Goal: Information Seeking & Learning: Learn about a topic

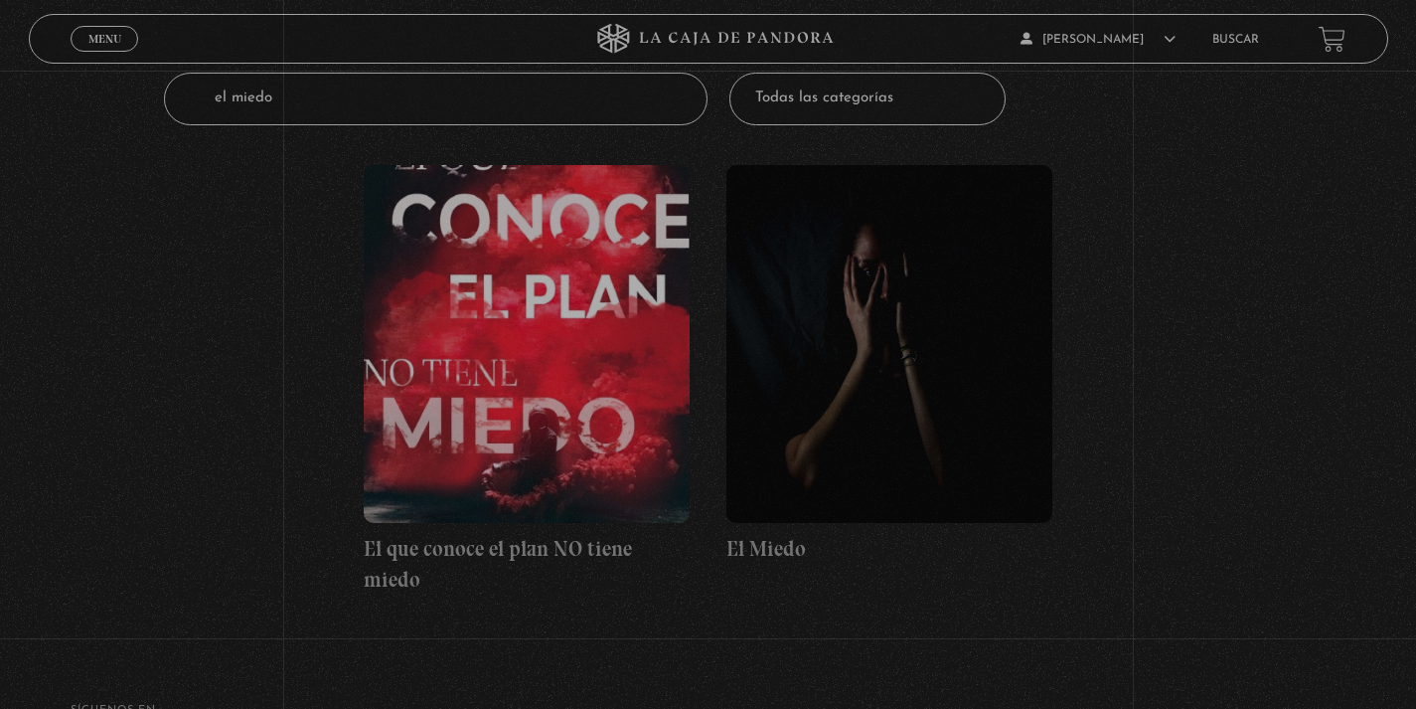
scroll to position [263, 0]
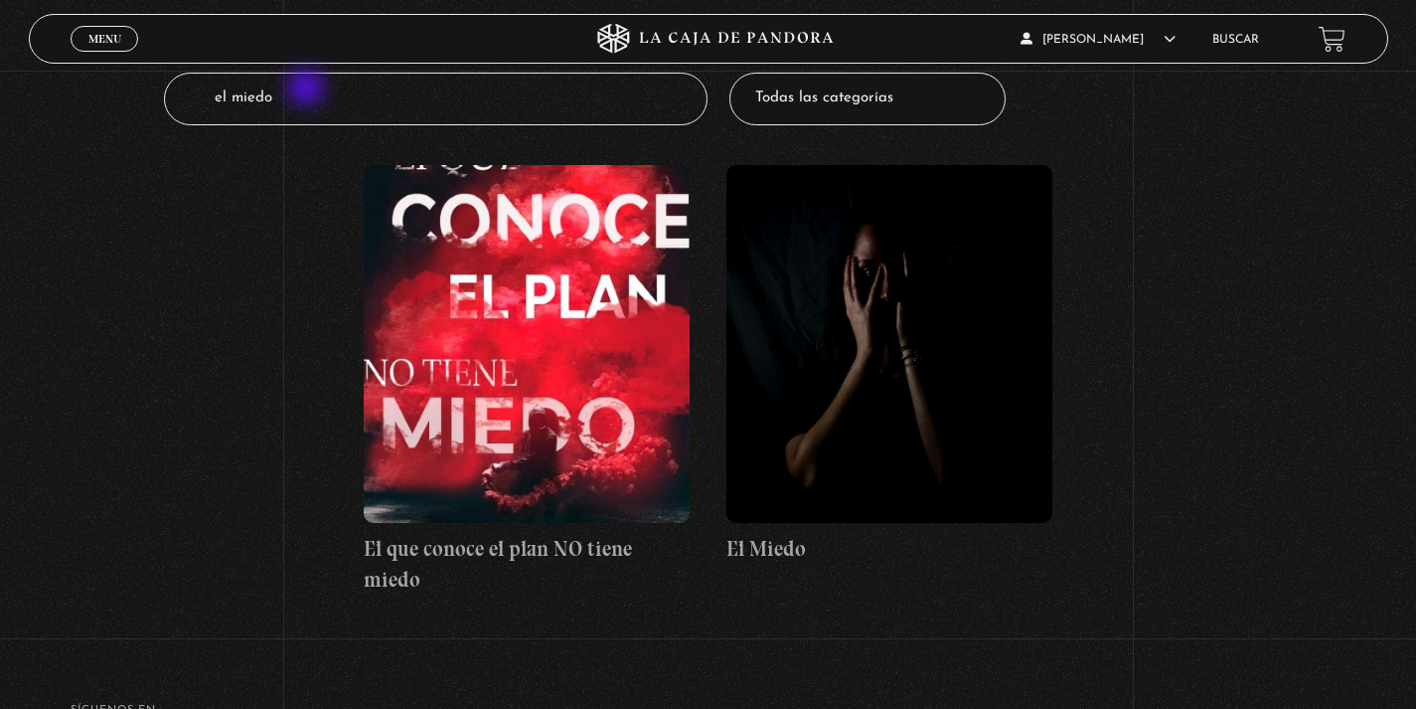
click at [308, 89] on input "el miedo" at bounding box center [436, 99] width 544 height 53
click at [104, 48] on link "Menu Cerrar" at bounding box center [105, 39] width 68 height 26
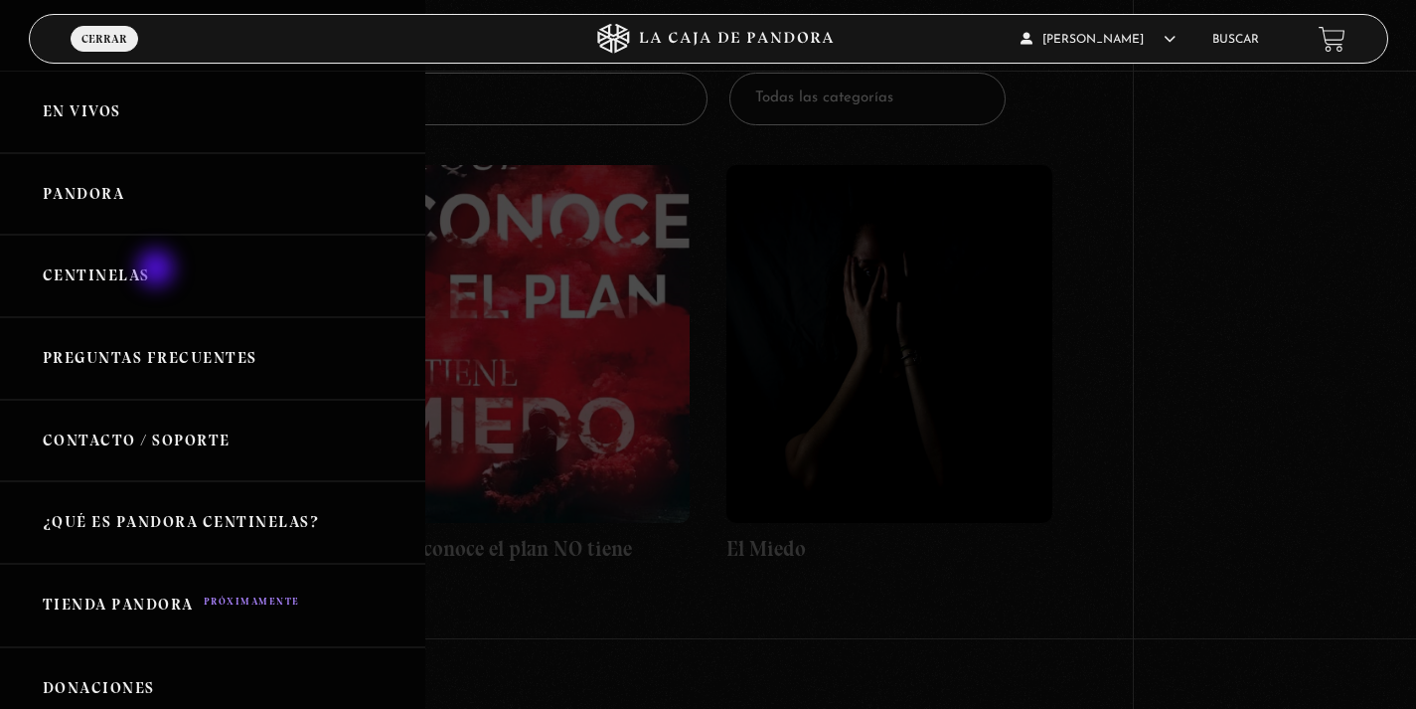
click at [158, 270] on link "Centinelas" at bounding box center [212, 276] width 425 height 83
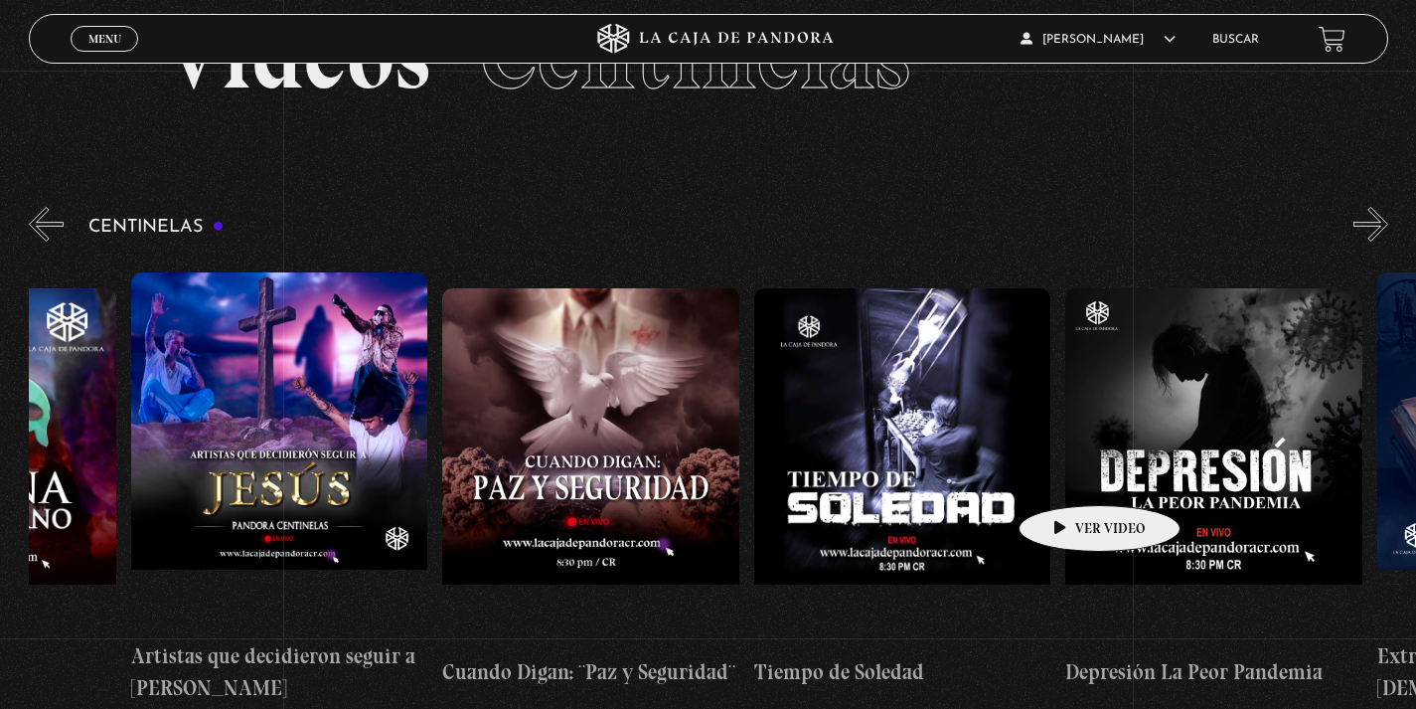
scroll to position [0, 8370]
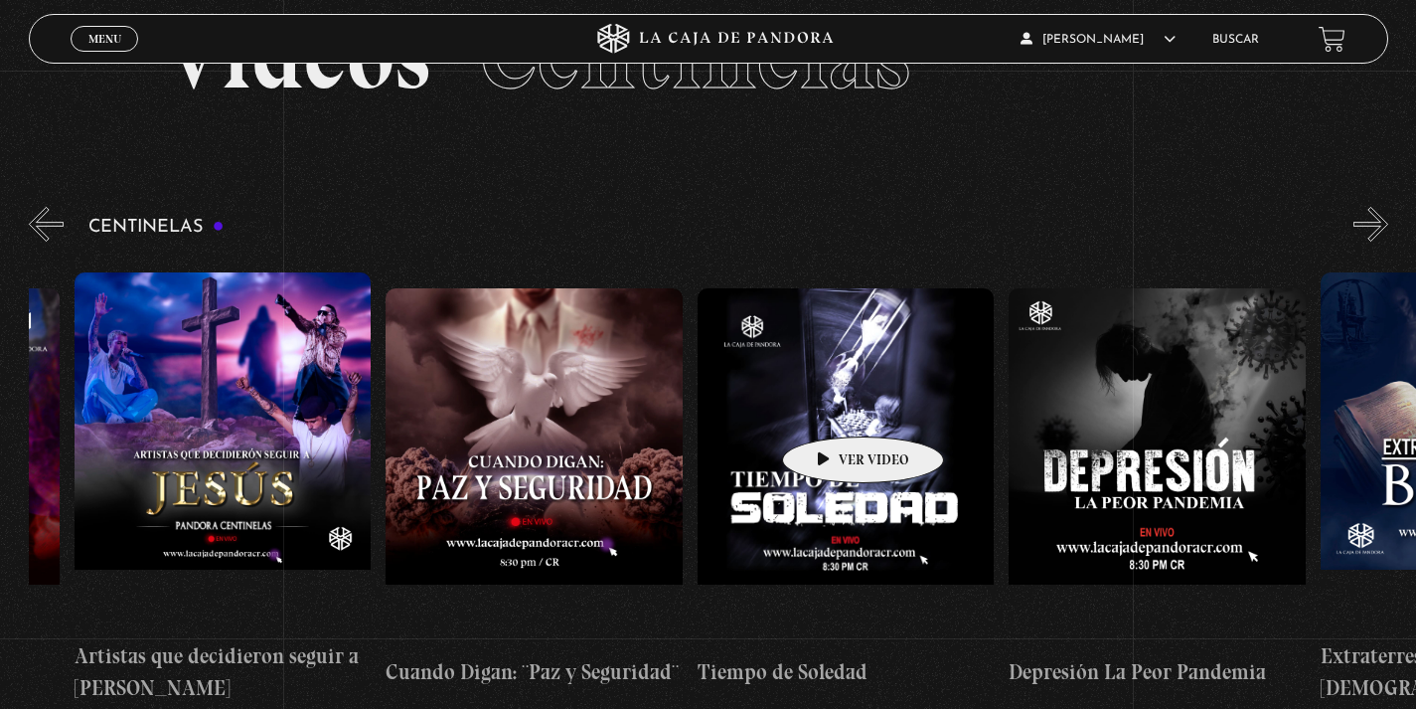
click at [832, 407] on figure at bounding box center [846, 467] width 297 height 358
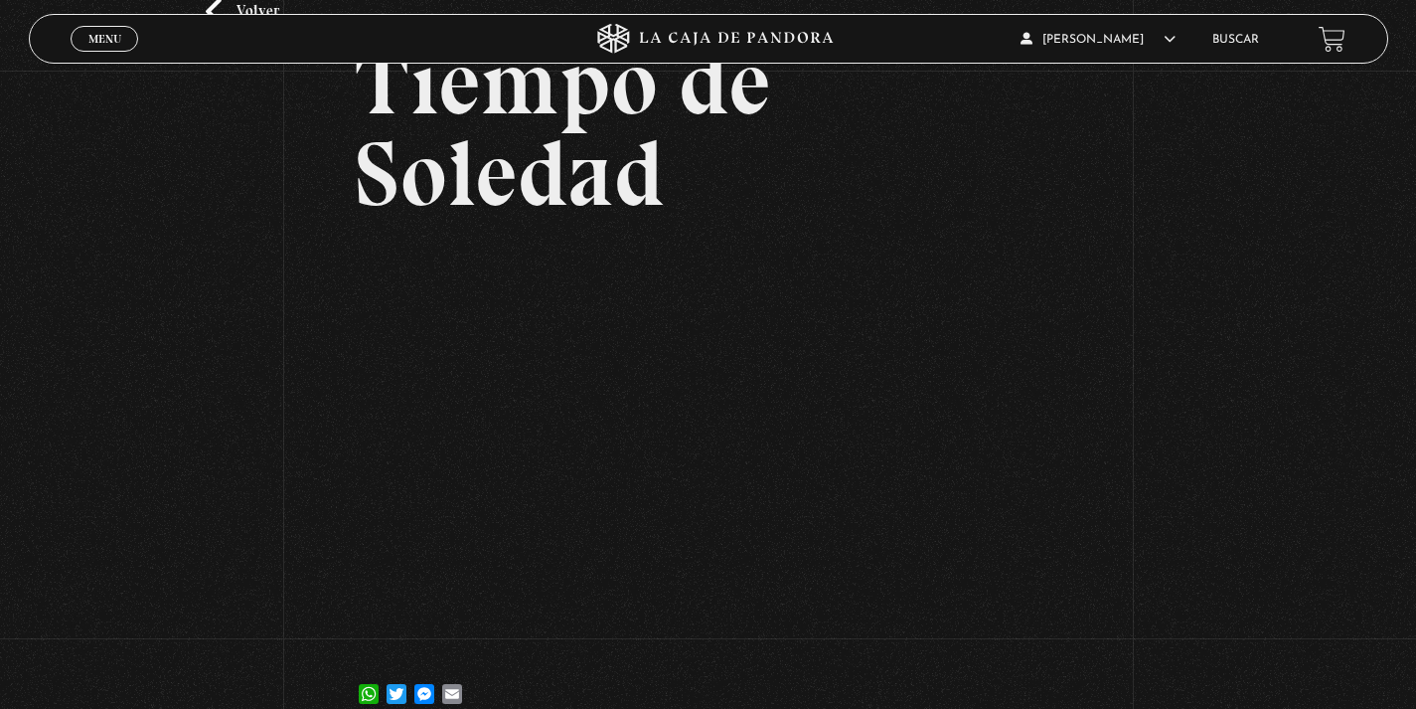
scroll to position [122, 0]
